Goal: Information Seeking & Learning: Learn about a topic

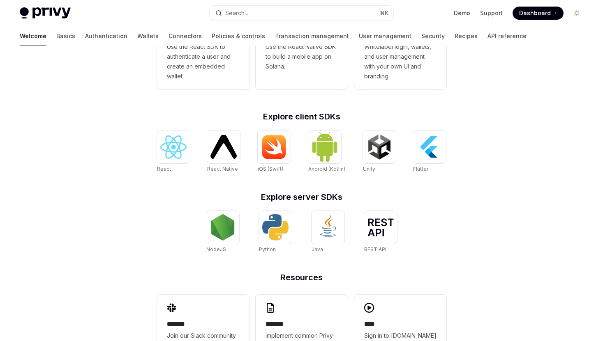
scroll to position [191, 0]
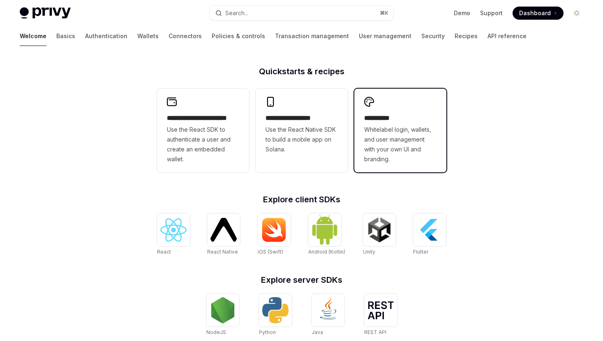
click at [411, 143] on span "Whitelabel login, wallets, and user management with your own UI and branding." at bounding box center [400, 144] width 72 height 39
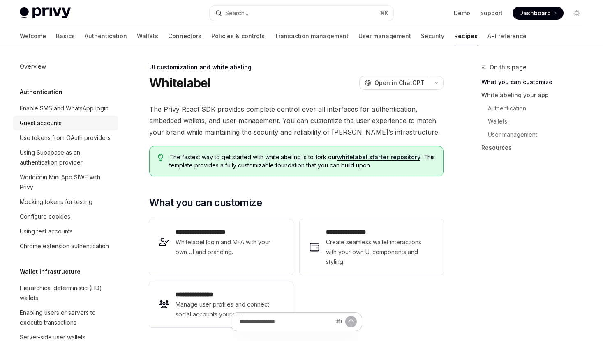
click at [60, 129] on link "Guest accounts" at bounding box center [65, 123] width 105 height 15
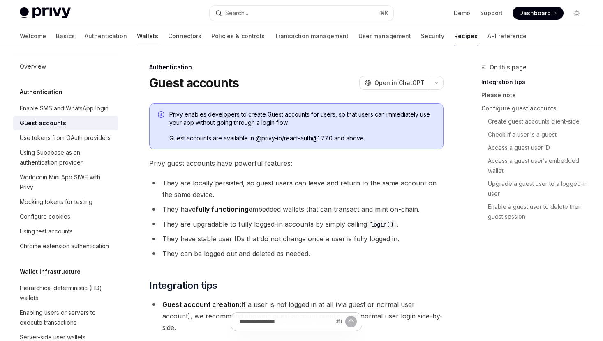
click at [137, 33] on link "Wallets" at bounding box center [147, 36] width 21 height 20
type textarea "*"
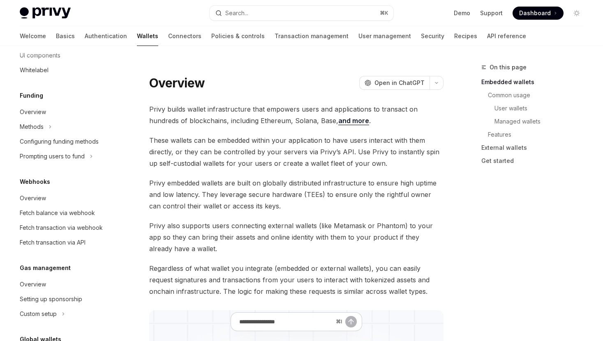
scroll to position [364, 0]
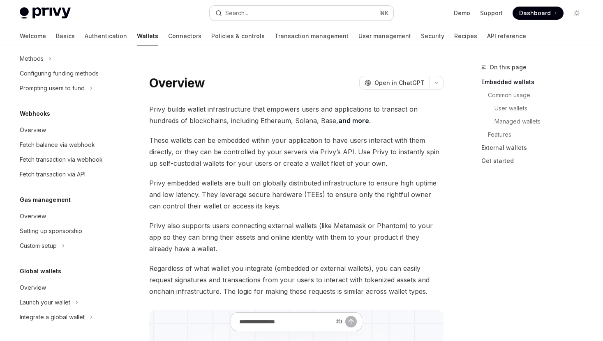
click at [262, 15] on button "Search... ⌘ K" at bounding box center [301, 13] width 183 height 15
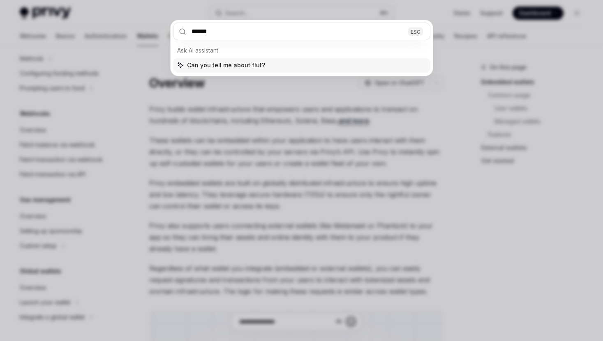
type input "*******"
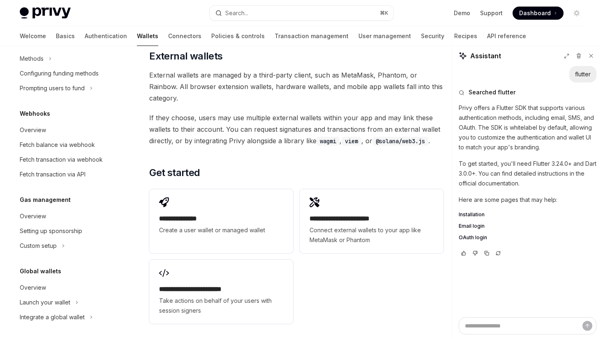
scroll to position [1327, 0]
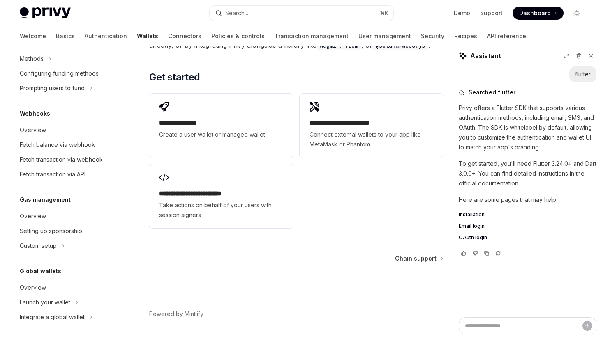
click at [477, 215] on span "Installation" at bounding box center [472, 215] width 26 height 7
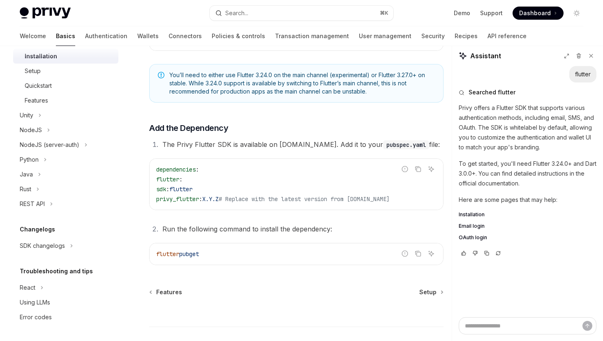
scroll to position [363, 0]
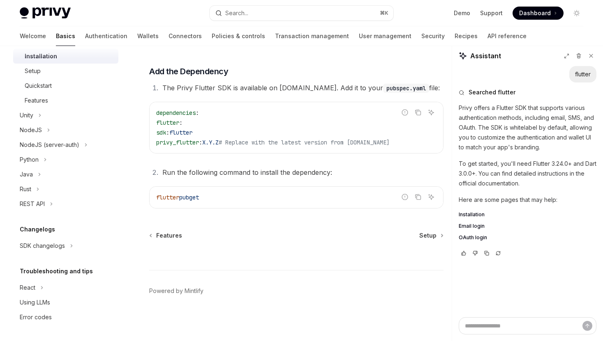
drag, startPoint x: 263, startPoint y: 303, endPoint x: 346, endPoint y: 341, distance: 91.4
click at [346, 341] on footer "Powered by Mintlify" at bounding box center [296, 305] width 294 height 71
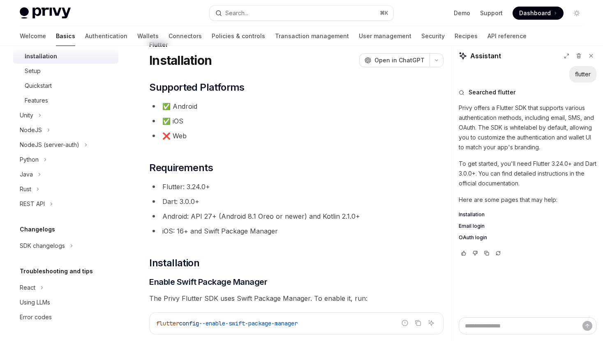
scroll to position [0, 0]
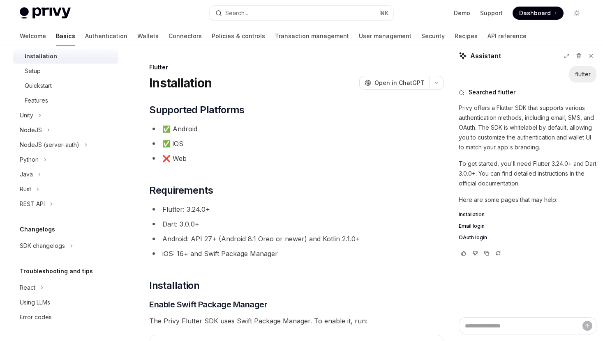
click at [39, 10] on img at bounding box center [45, 13] width 51 height 12
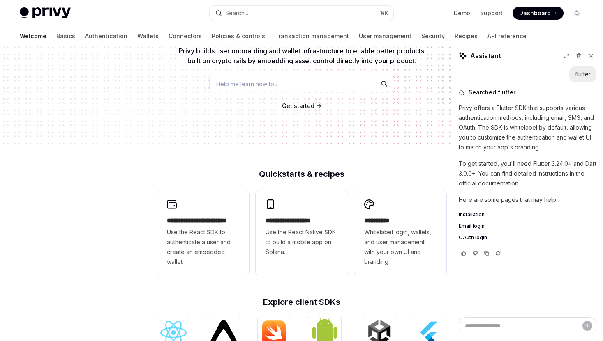
scroll to position [95, 0]
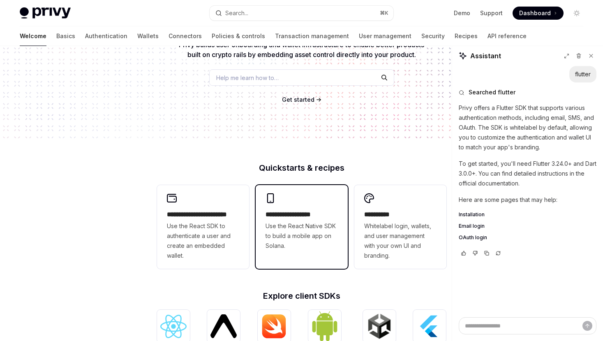
click at [293, 233] on span "Use the React Native SDK to build a mobile app on Solana." at bounding box center [301, 236] width 72 height 30
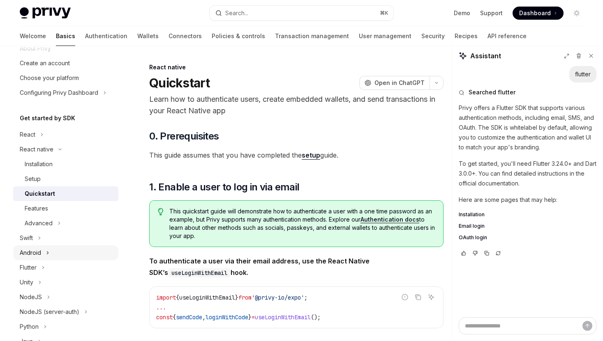
click at [45, 257] on button "Android" at bounding box center [65, 253] width 105 height 15
type textarea "*"
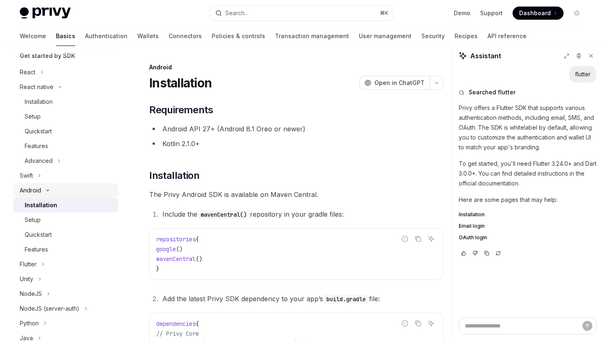
scroll to position [104, 0]
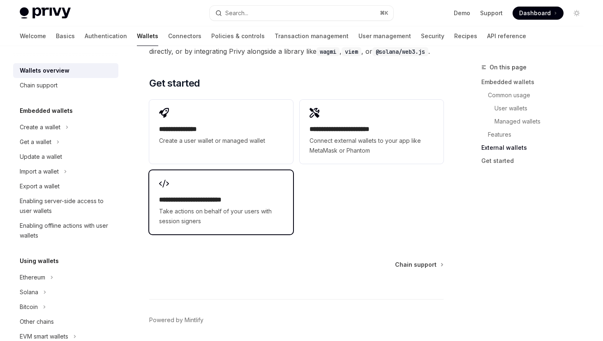
scroll to position [1327, 0]
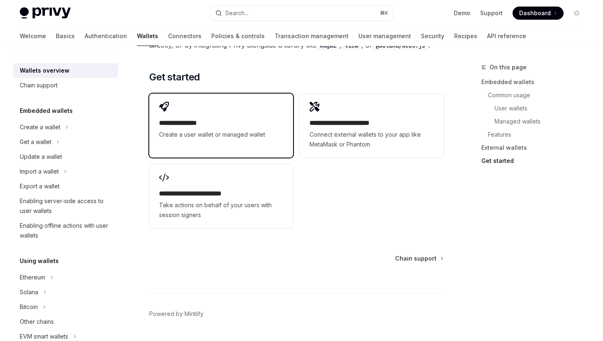
click at [225, 118] on h2 "**********" at bounding box center [221, 123] width 124 height 10
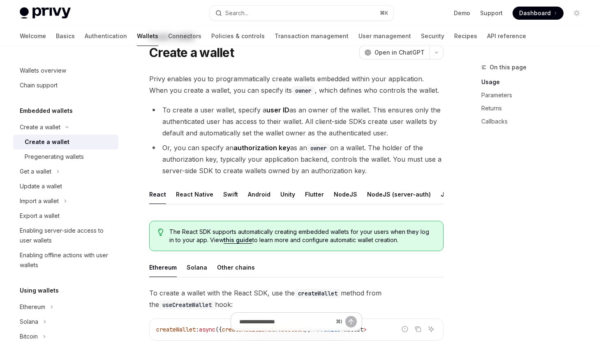
scroll to position [31, 0]
click at [313, 196] on div "Flutter" at bounding box center [314, 193] width 19 height 19
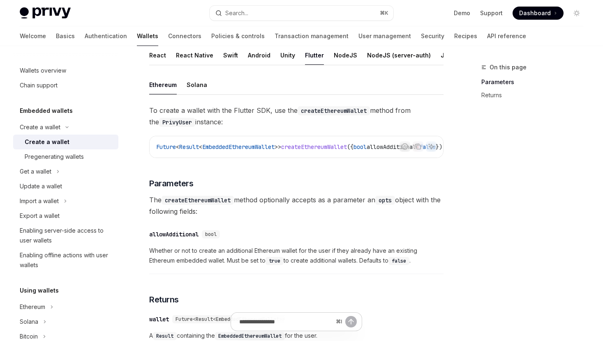
scroll to position [132, 0]
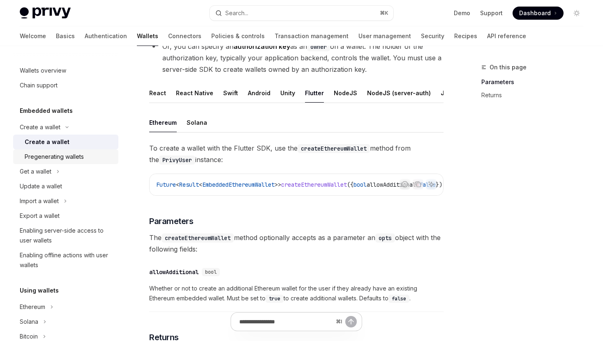
click at [81, 152] on div "Pregenerating wallets" at bounding box center [54, 157] width 59 height 10
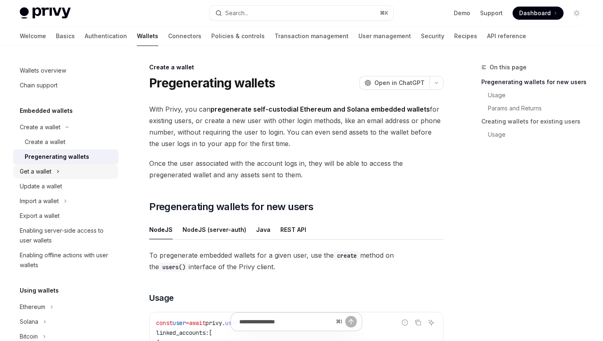
click at [60, 168] on button "Get a wallet" at bounding box center [65, 171] width 105 height 15
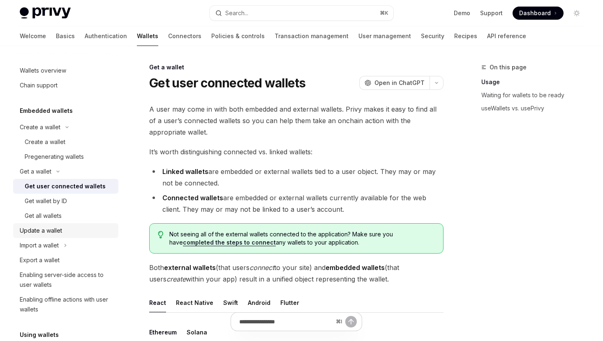
click at [56, 233] on div "Update a wallet" at bounding box center [41, 231] width 42 height 10
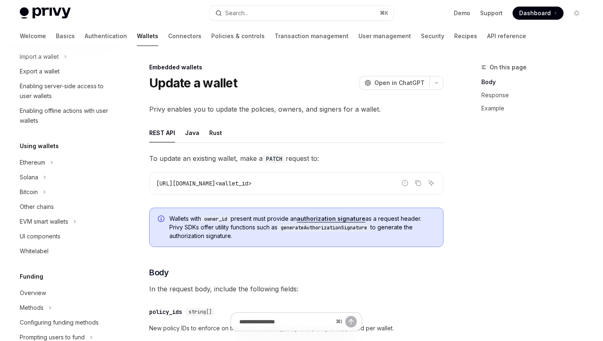
scroll to position [199, 0]
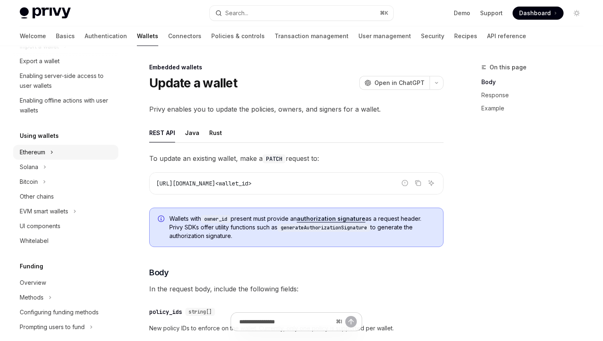
click at [49, 155] on button "Ethereum" at bounding box center [65, 152] width 105 height 15
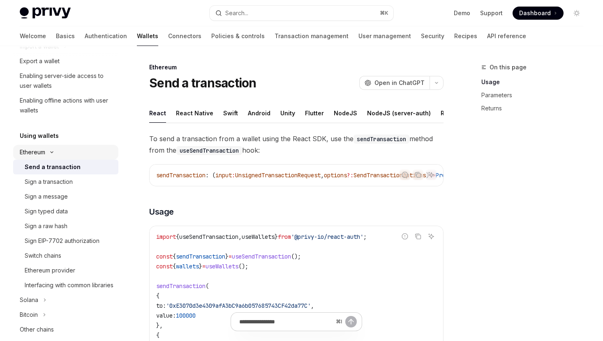
click at [45, 150] on div "Ethereum" at bounding box center [32, 153] width 25 height 10
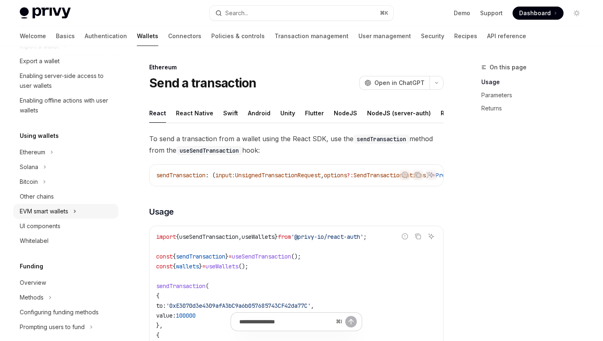
click at [58, 215] on div "EVM smart wallets" at bounding box center [44, 212] width 48 height 10
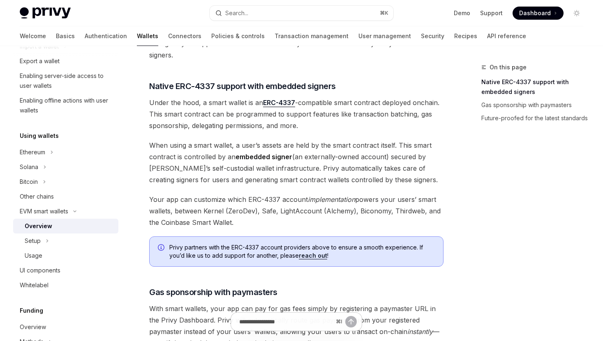
scroll to position [653, 0]
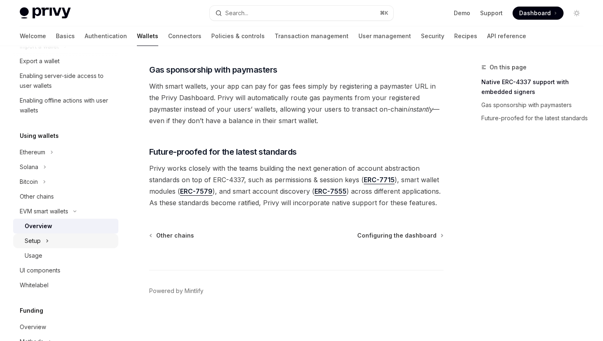
click at [44, 240] on button "Setup" at bounding box center [65, 241] width 105 height 15
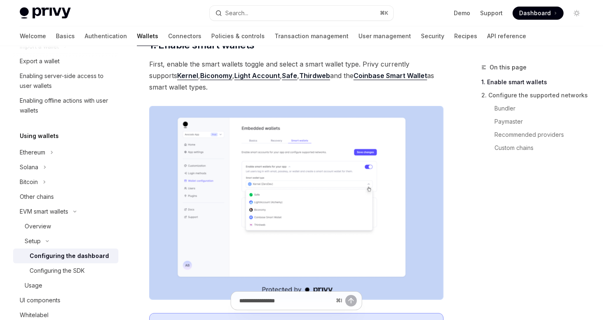
scroll to position [109, 0]
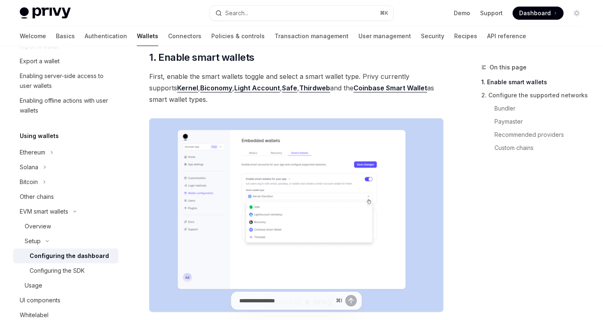
click at [299, 88] on link "Thirdweb" at bounding box center [314, 88] width 31 height 9
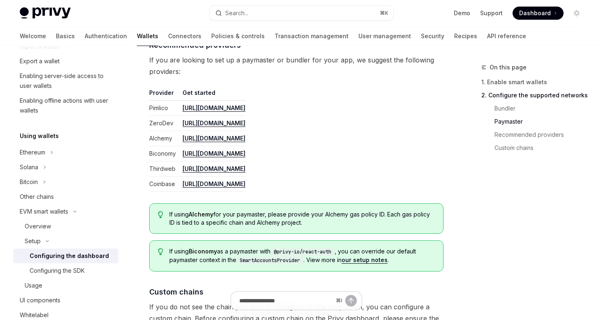
scroll to position [947, 0]
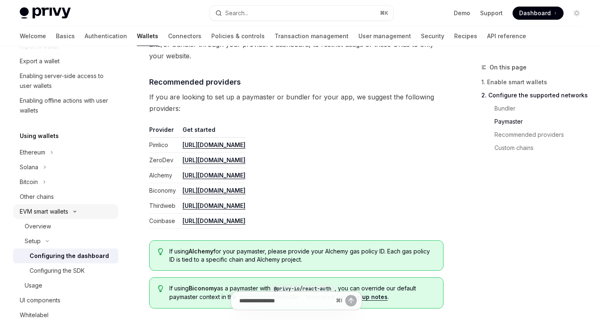
click at [62, 211] on div "EVM smart wallets" at bounding box center [44, 212] width 48 height 10
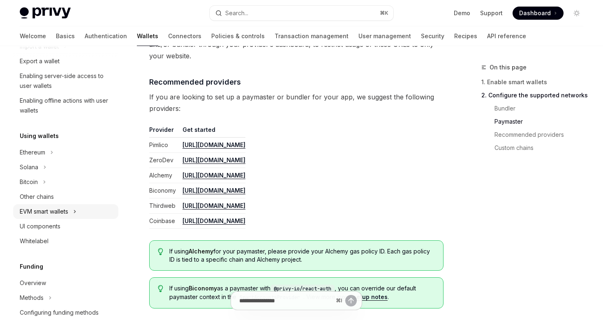
click at [62, 211] on div "EVM smart wallets" at bounding box center [44, 212] width 48 height 10
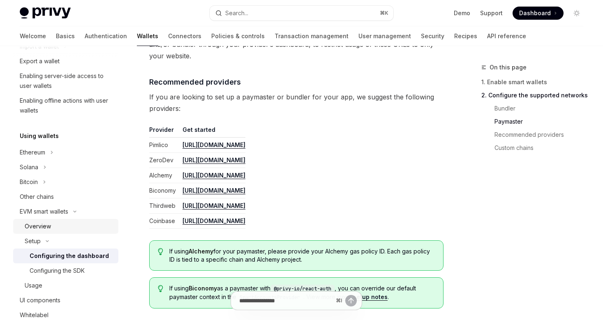
click at [49, 229] on div "Overview" at bounding box center [38, 226] width 26 height 10
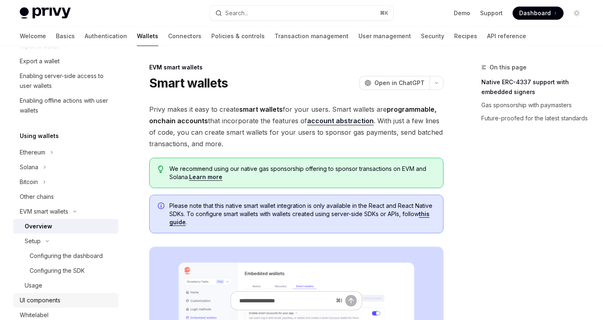
click at [53, 298] on div "UI components" at bounding box center [40, 300] width 41 height 10
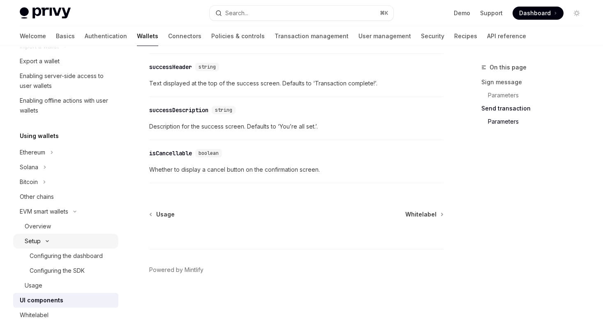
scroll to position [302, 0]
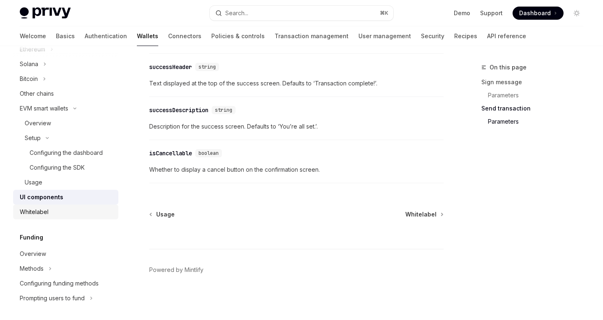
click at [53, 210] on div "Whitelabel" at bounding box center [67, 212] width 94 height 10
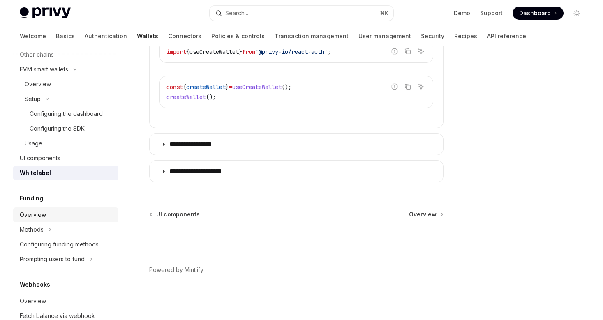
scroll to position [381, 0]
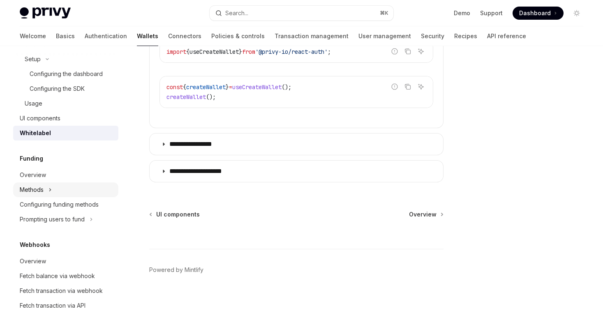
click at [44, 187] on button "Methods" at bounding box center [65, 189] width 105 height 15
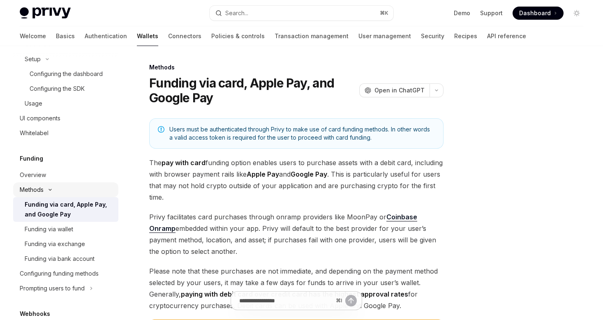
click at [44, 187] on button "Methods" at bounding box center [65, 189] width 105 height 15
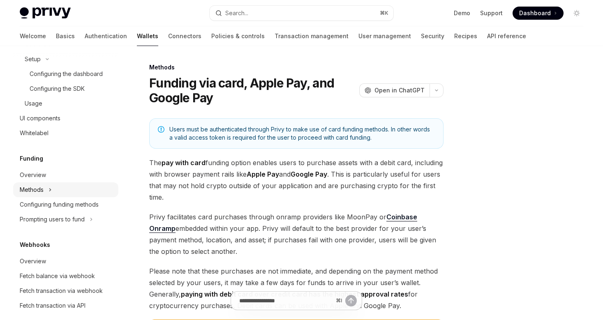
click at [44, 187] on button "Methods" at bounding box center [65, 189] width 105 height 15
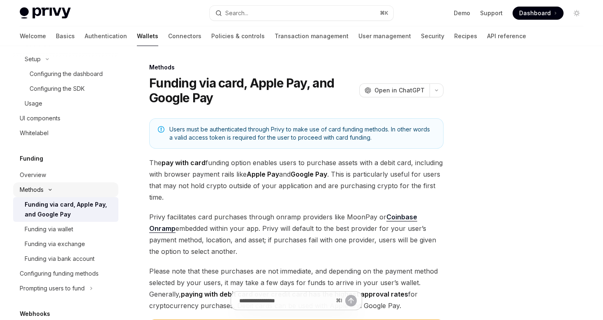
click at [48, 187] on button "Methods" at bounding box center [65, 189] width 105 height 15
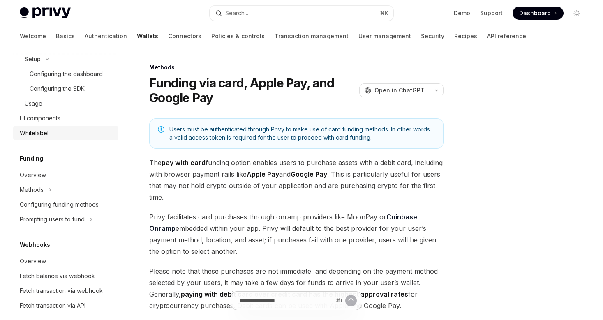
click at [47, 132] on div "Whitelabel" at bounding box center [34, 133] width 29 height 10
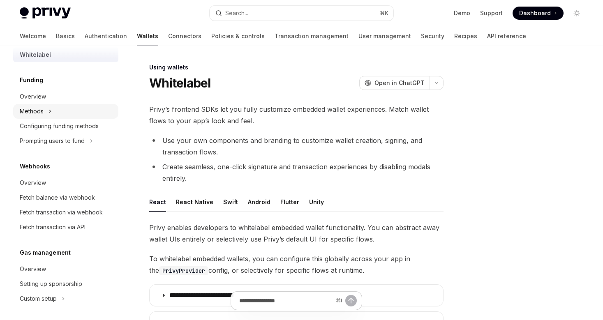
scroll to position [534, 0]
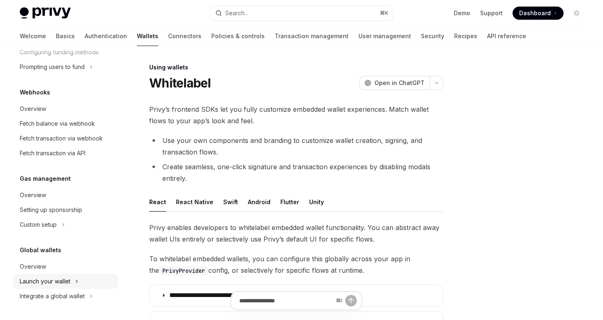
click at [67, 283] on div "Launch your wallet" at bounding box center [45, 282] width 51 height 10
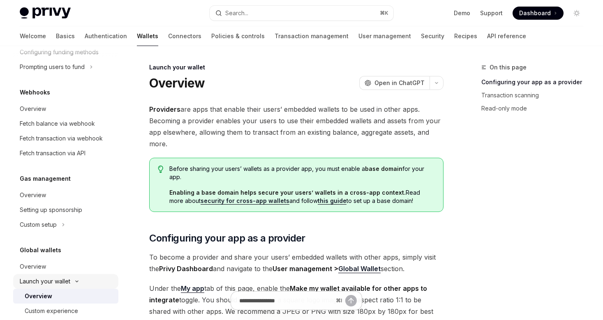
scroll to position [563, 0]
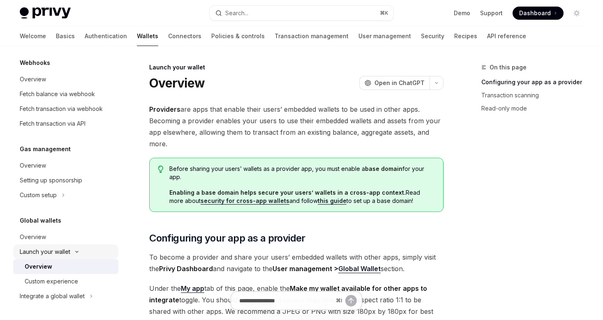
click at [67, 283] on div "Custom experience" at bounding box center [51, 282] width 53 height 10
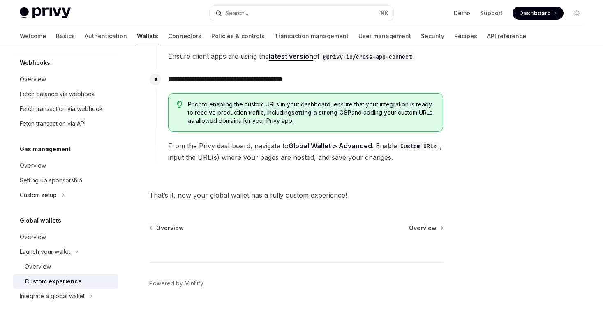
scroll to position [1509, 0]
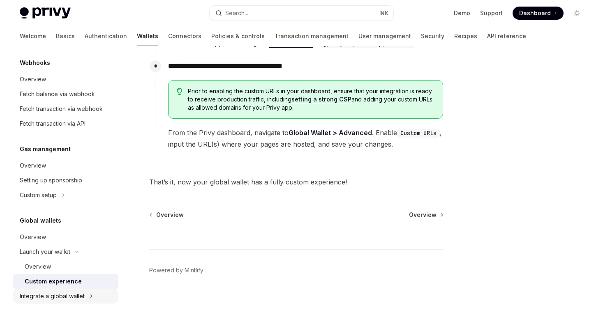
click at [55, 290] on button "Integrate a global wallet" at bounding box center [65, 296] width 105 height 15
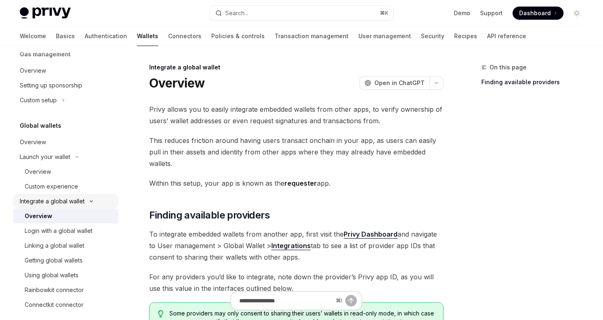
scroll to position [667, 0]
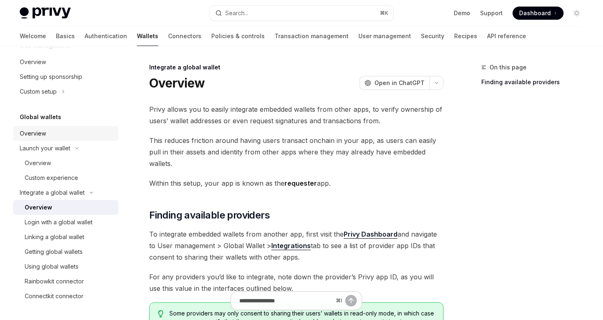
click at [37, 137] on div "Overview" at bounding box center [33, 134] width 26 height 10
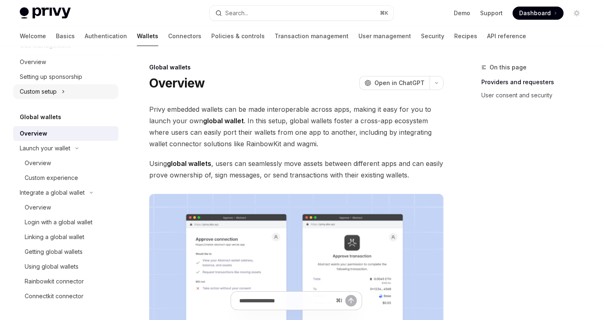
click at [53, 90] on div "Custom setup" at bounding box center [38, 92] width 37 height 10
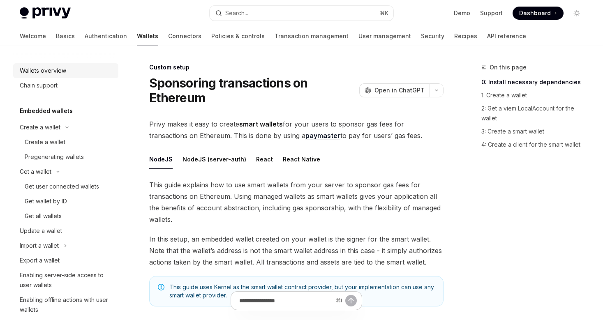
click at [53, 77] on link "Wallets overview" at bounding box center [65, 70] width 105 height 15
type textarea "*"
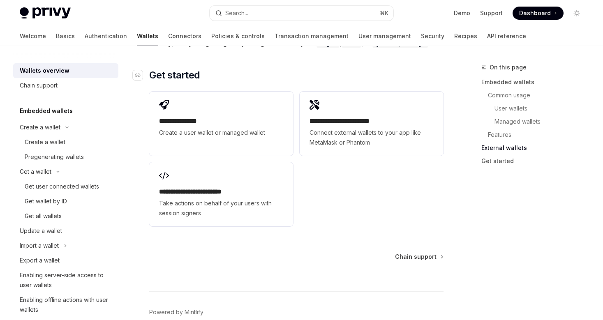
scroll to position [1349, 0]
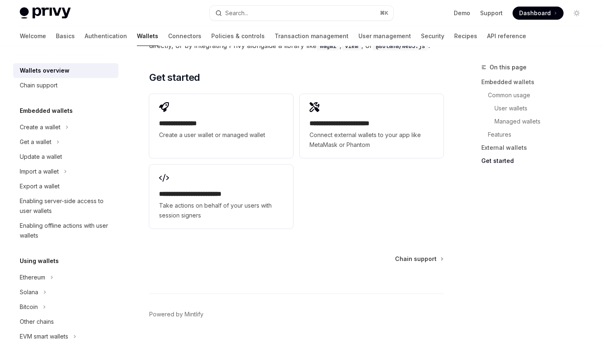
scroll to position [1327, 0]
